Goal: Task Accomplishment & Management: Use online tool/utility

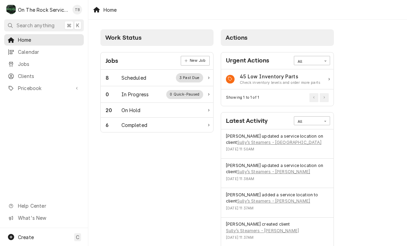
click at [149, 79] on div "8 Scheduled 3 Past Due" at bounding box center [155, 77] width 98 height 9
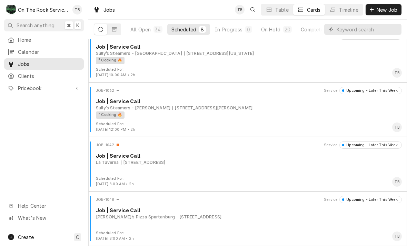
scroll to position [230, 0]
click at [214, 223] on div "JOB-1048 Service Upcoming - Later This Week Job | Service Call Marco’s Pizza Sp…" at bounding box center [248, 213] width 314 height 35
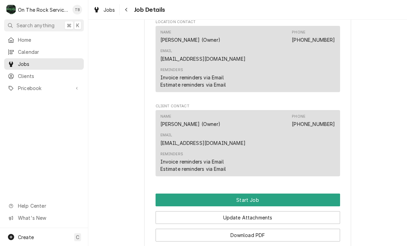
scroll to position [501, 0]
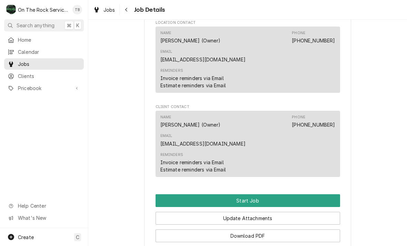
click at [259, 194] on button "Start Job" at bounding box center [248, 200] width 185 height 13
click at [263, 194] on button "Start Job" at bounding box center [248, 200] width 185 height 13
